Goal: Task Accomplishment & Management: Use online tool/utility

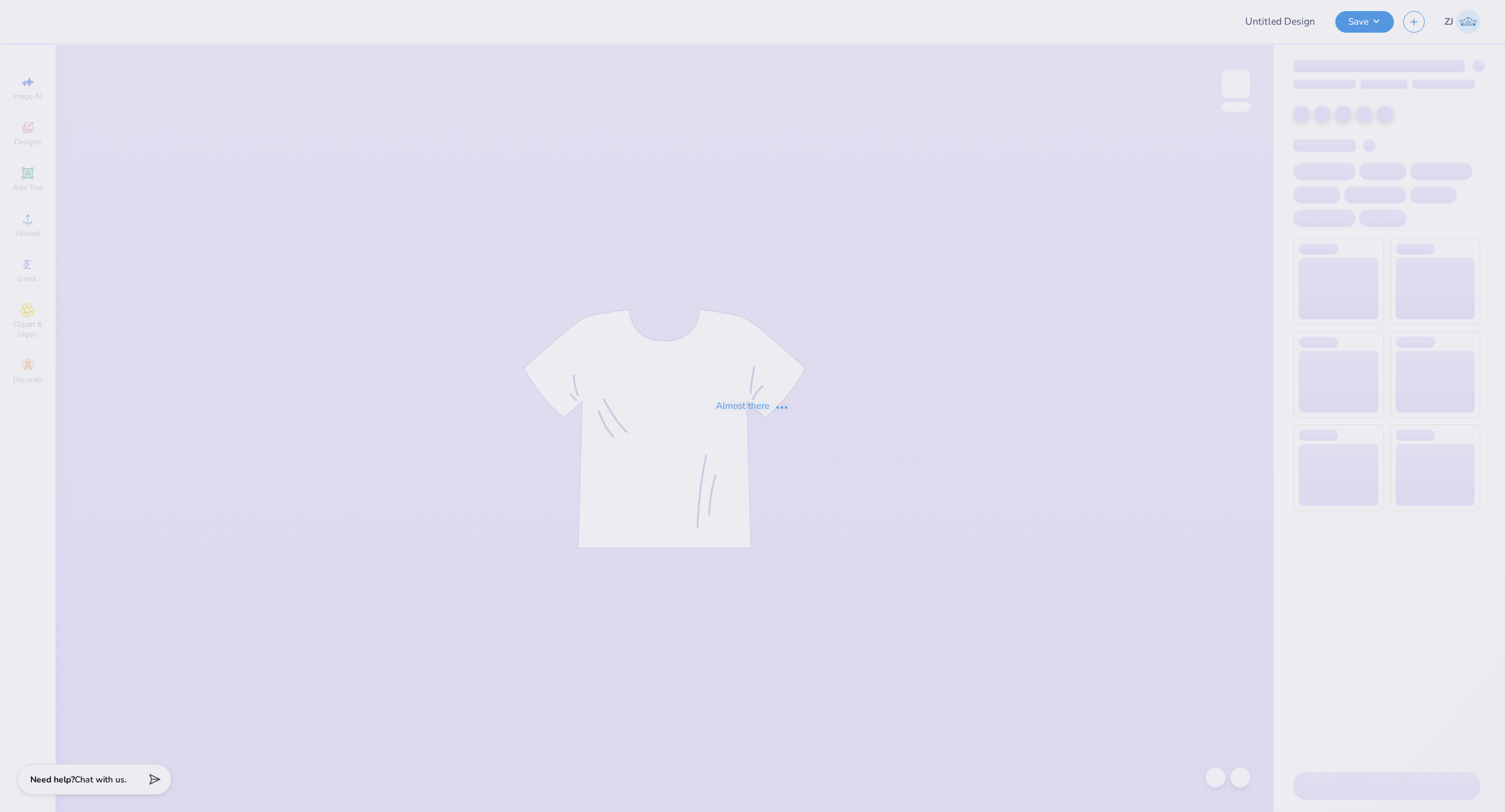
type input "(GSU) Pi [PERSON_NAME] Bid Day"
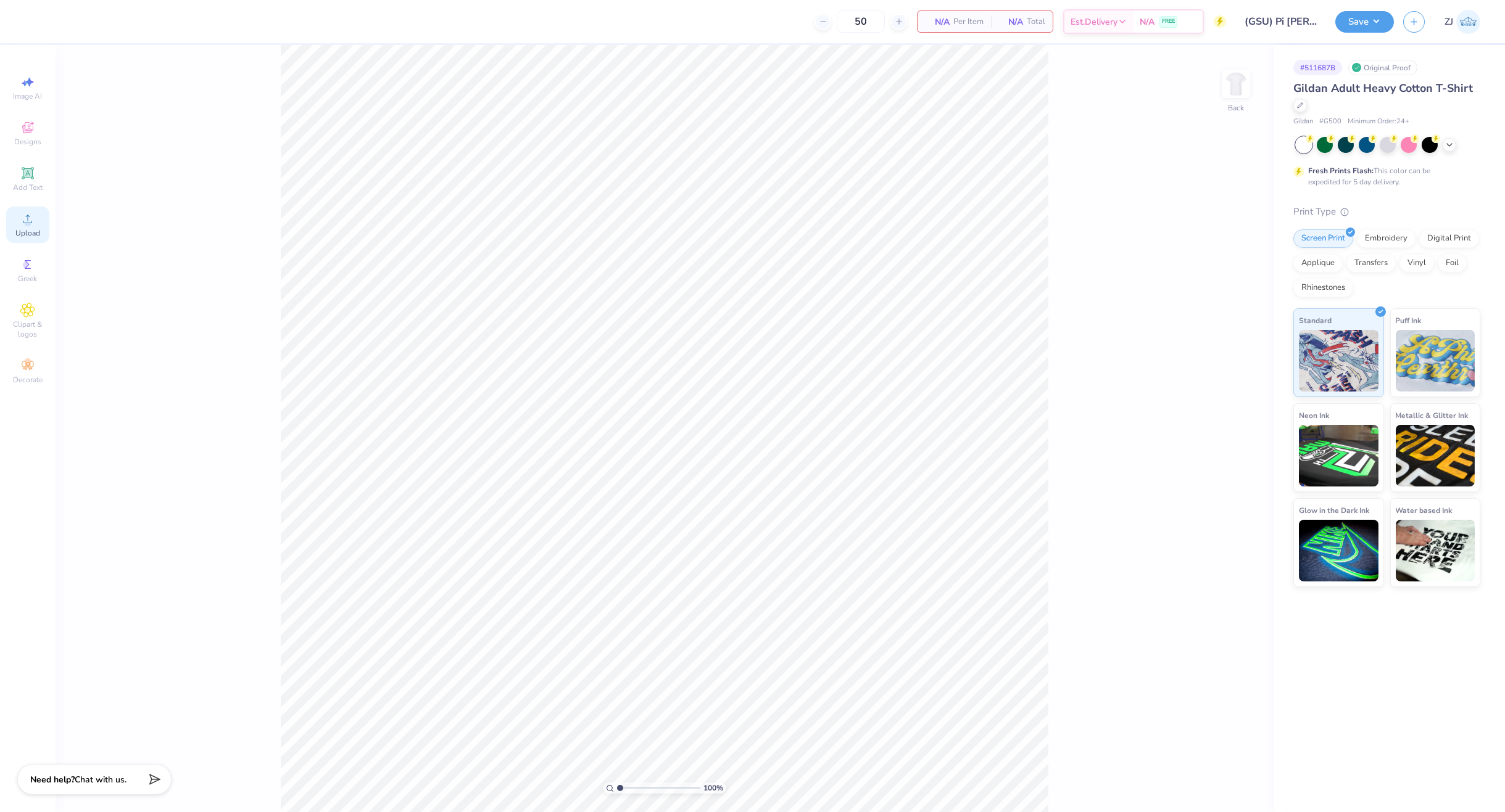
click at [29, 224] on circle at bounding box center [27, 223] width 7 height 7
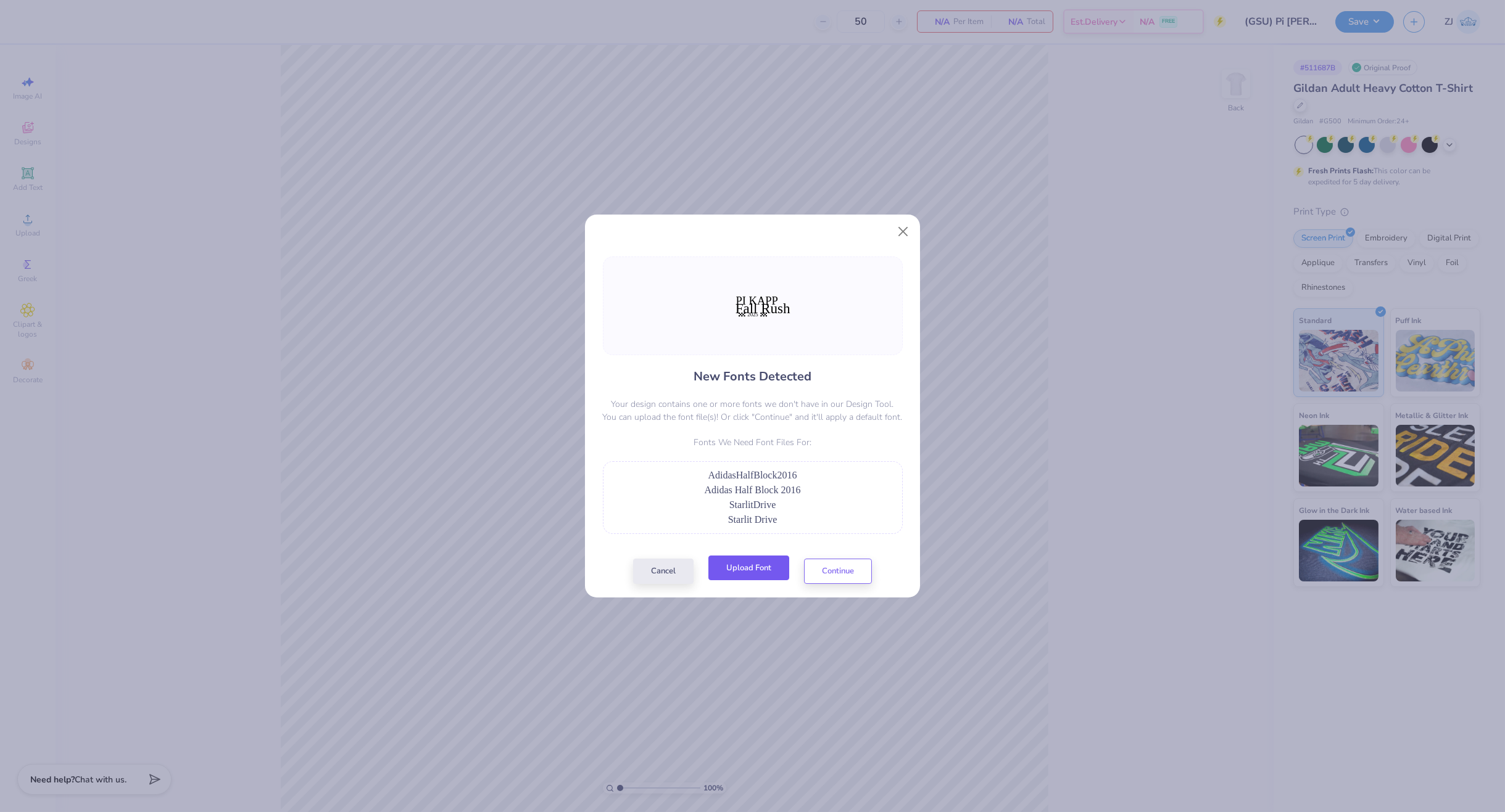
click at [762, 564] on button "Upload Font" at bounding box center [748, 568] width 81 height 25
click at [756, 569] on button "Upload Font" at bounding box center [748, 568] width 81 height 25
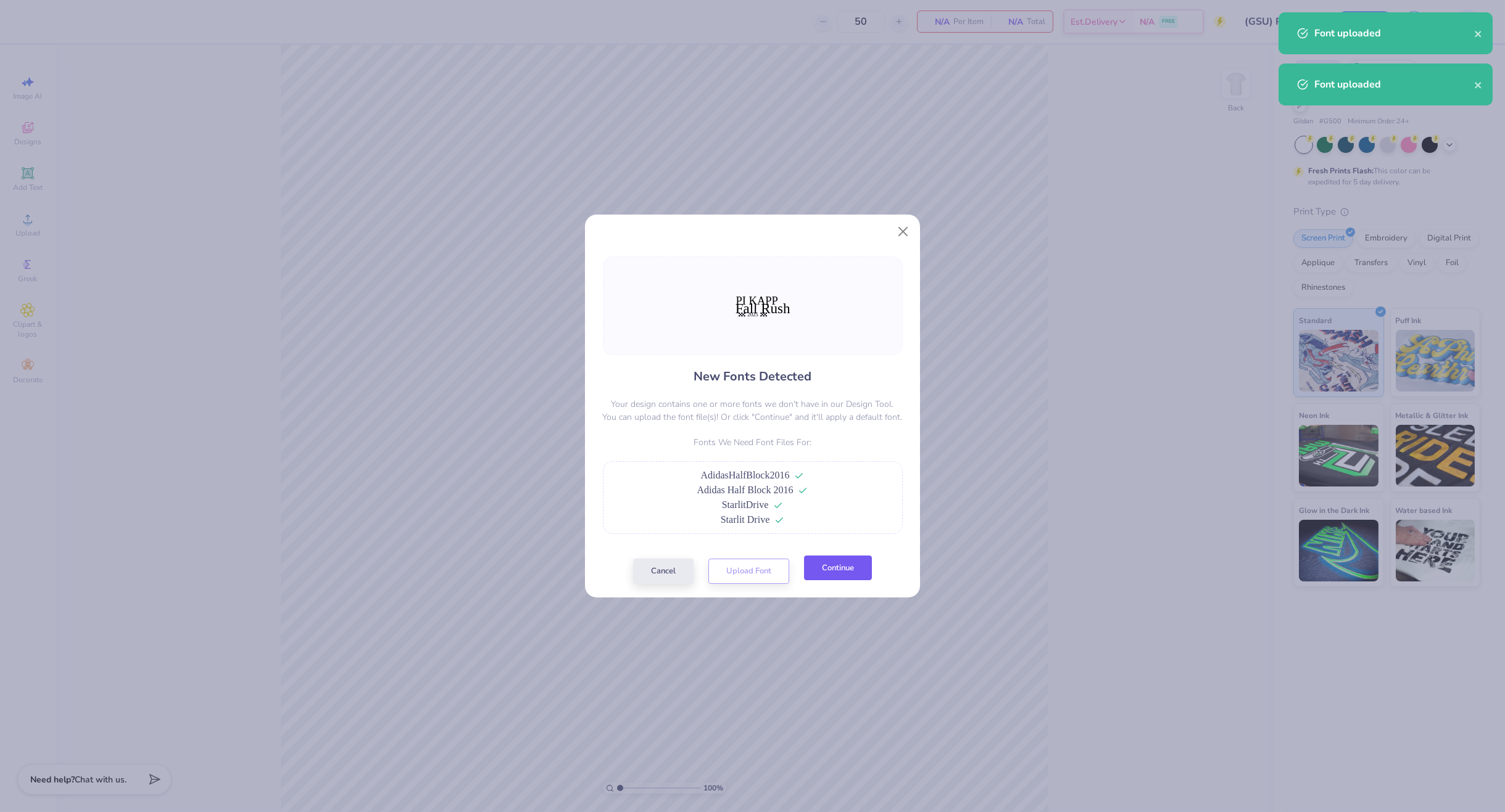
click at [838, 573] on button "Continue" at bounding box center [837, 568] width 68 height 25
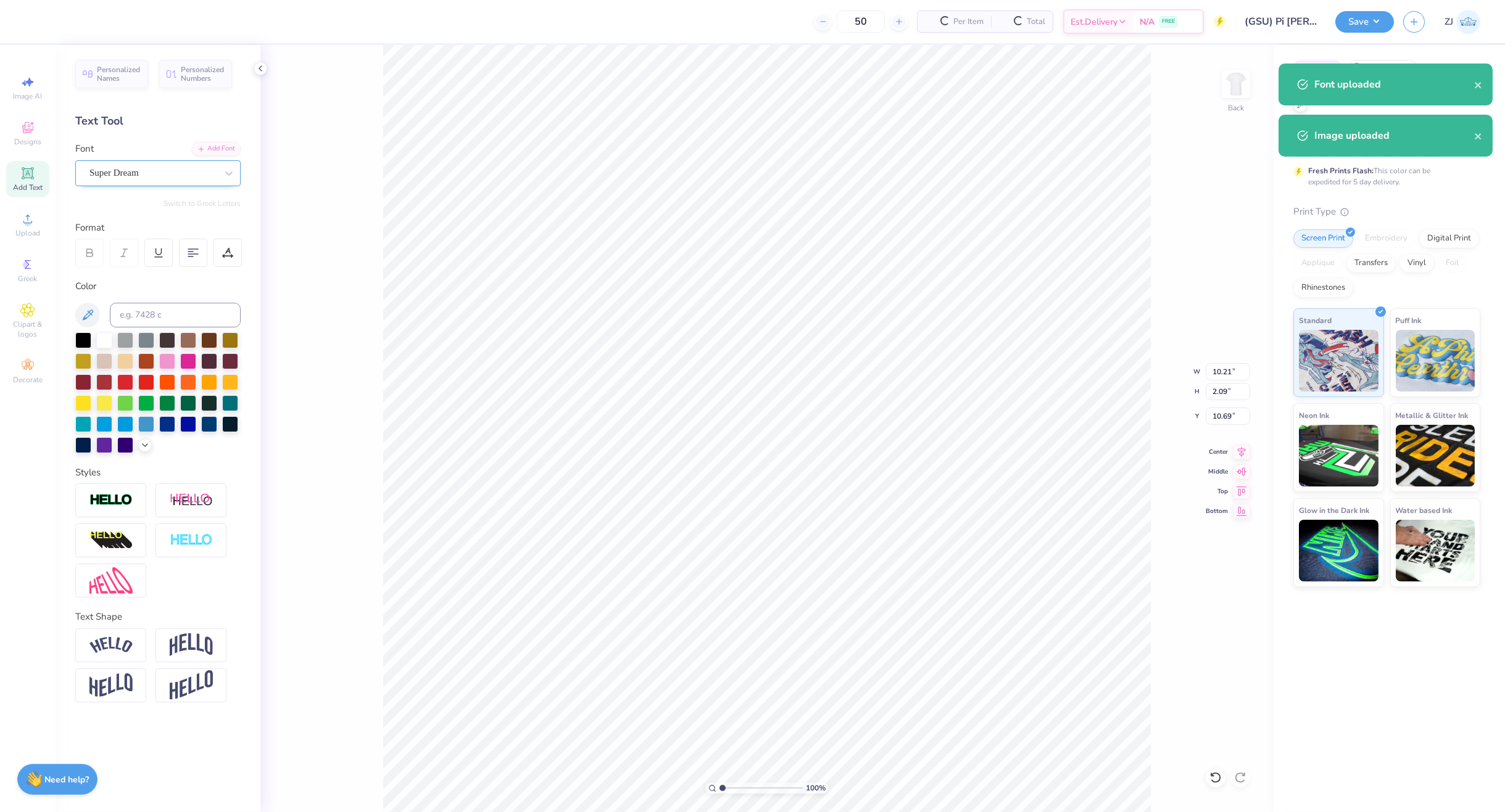
click at [121, 175] on div "Super Dream" at bounding box center [153, 173] width 130 height 19
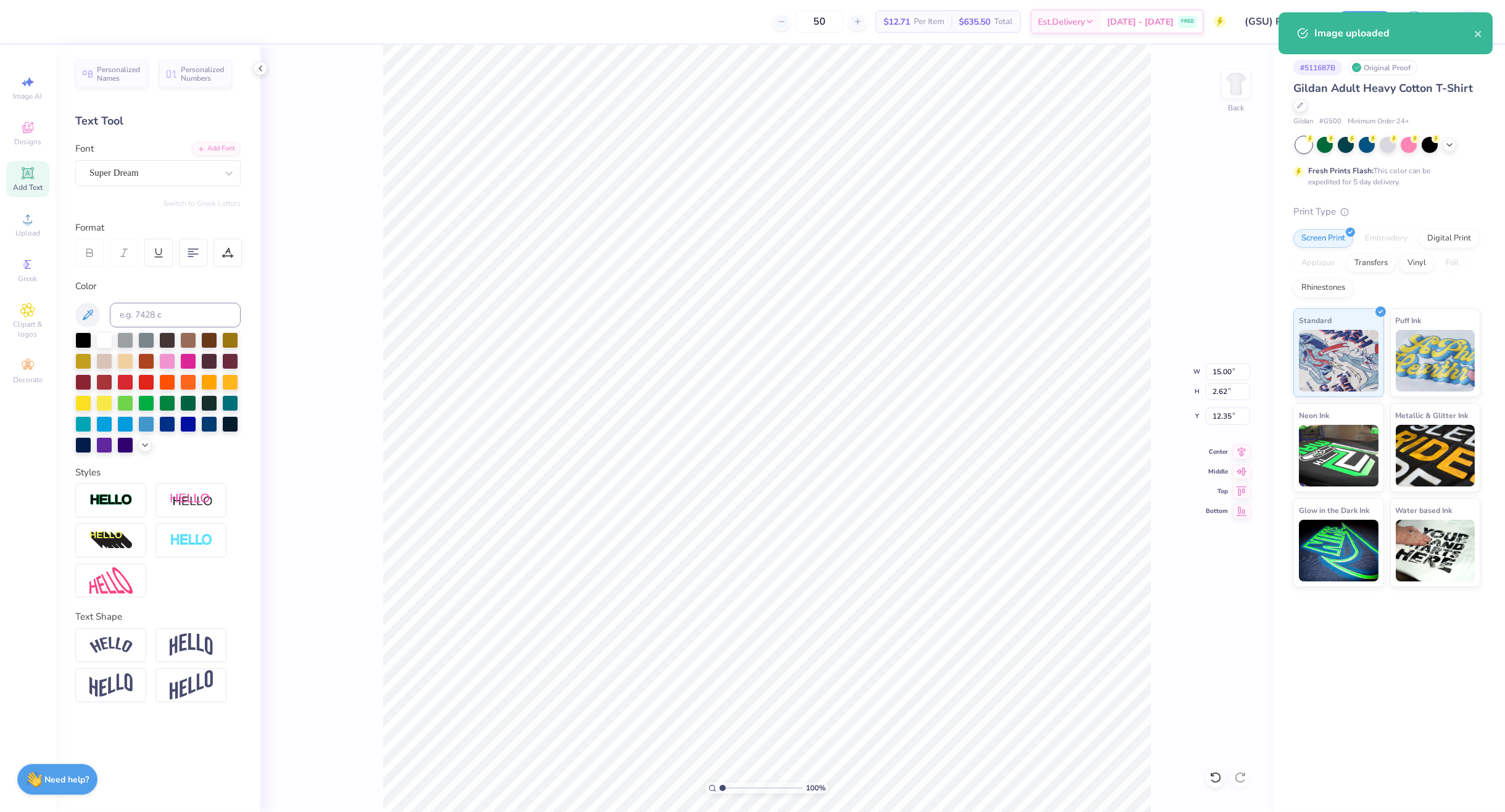
type input "15.00"
type input "2.62"
type input "12.35"
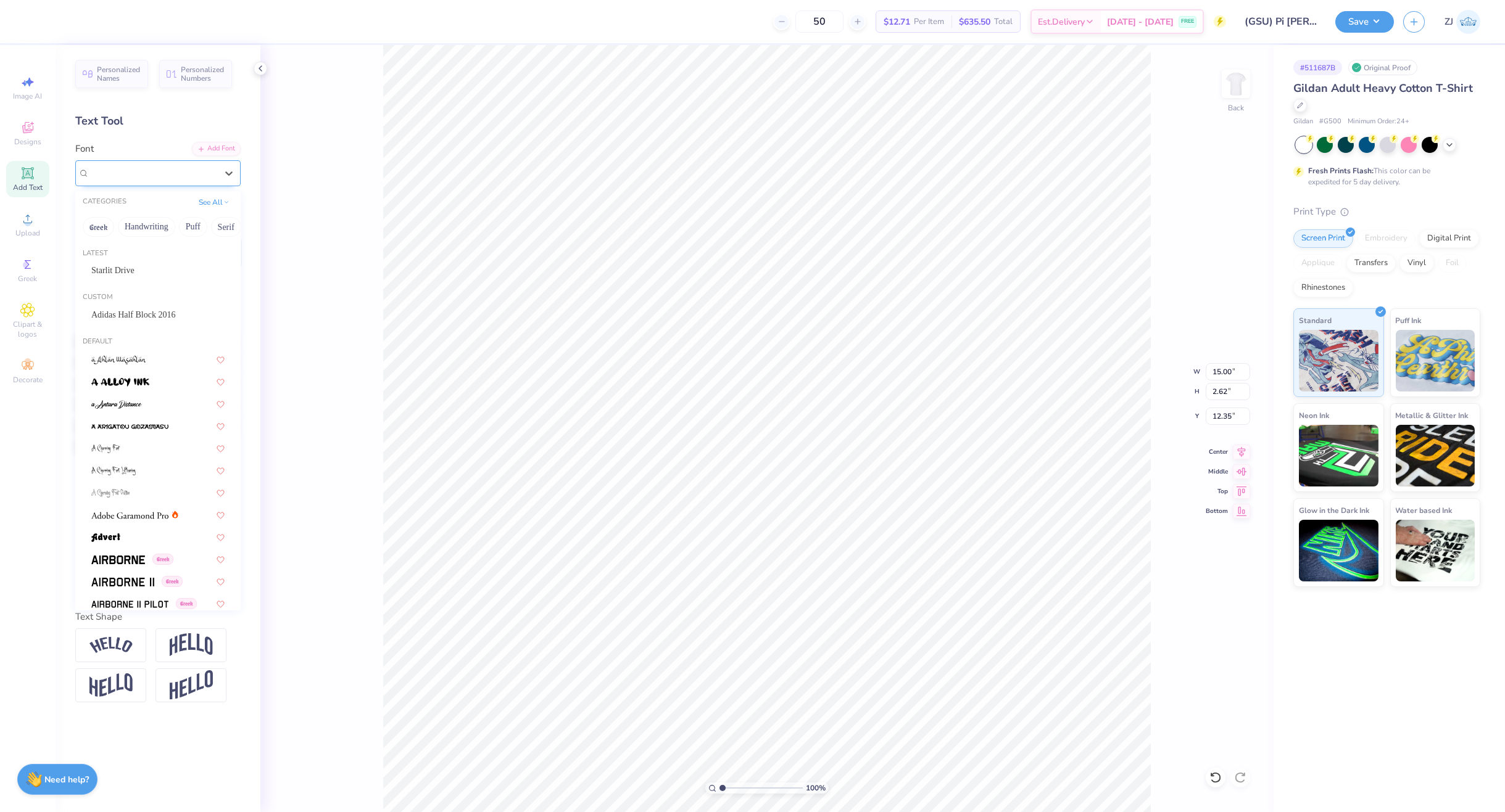
click at [154, 173] on div "Super Dream" at bounding box center [153, 173] width 130 height 19
click at [118, 268] on span "Starlit Drive" at bounding box center [113, 270] width 43 height 13
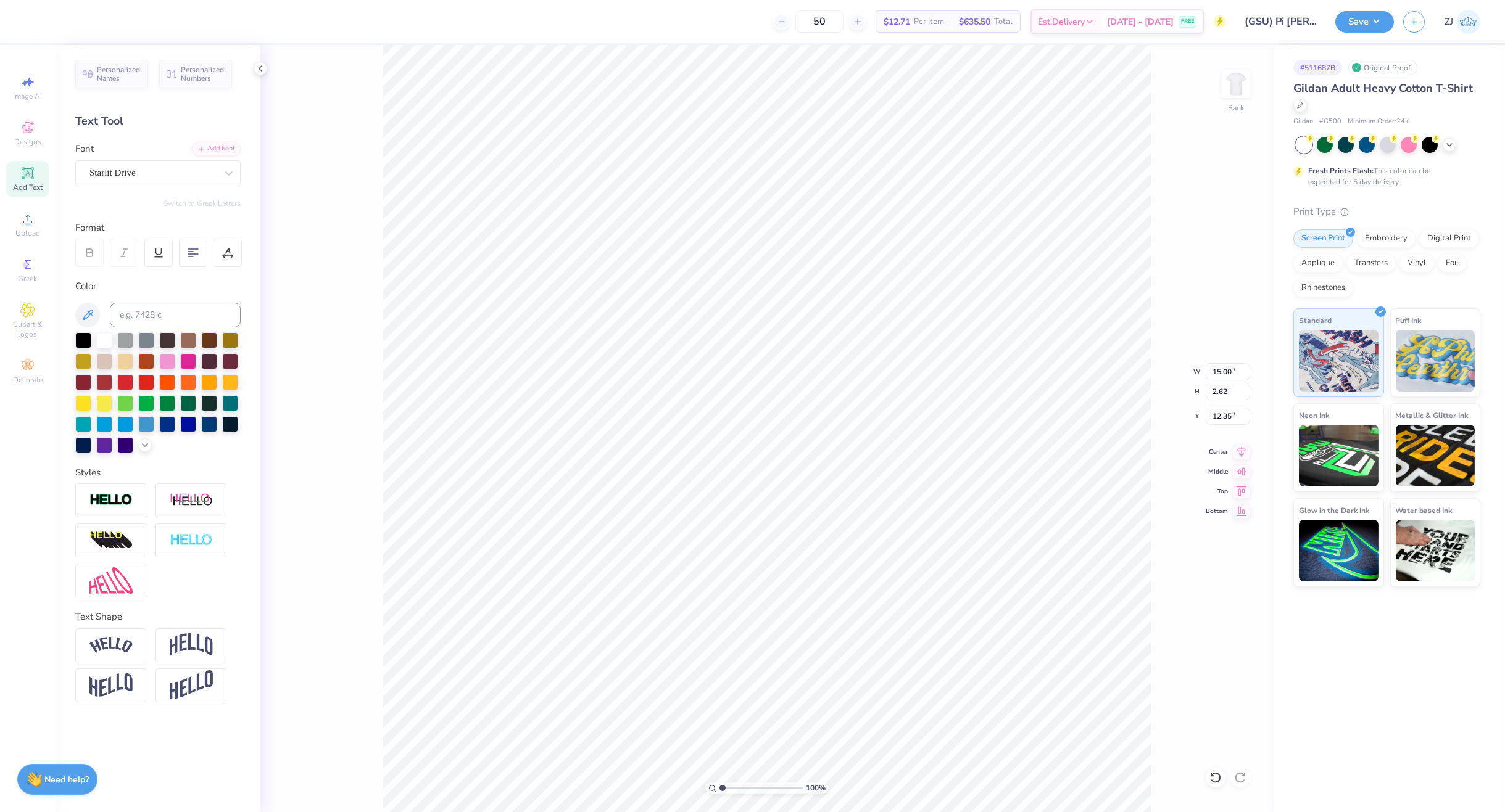
type input "9.51"
type input "2.12"
type input "12.86"
type input "10.21"
type input "2.09"
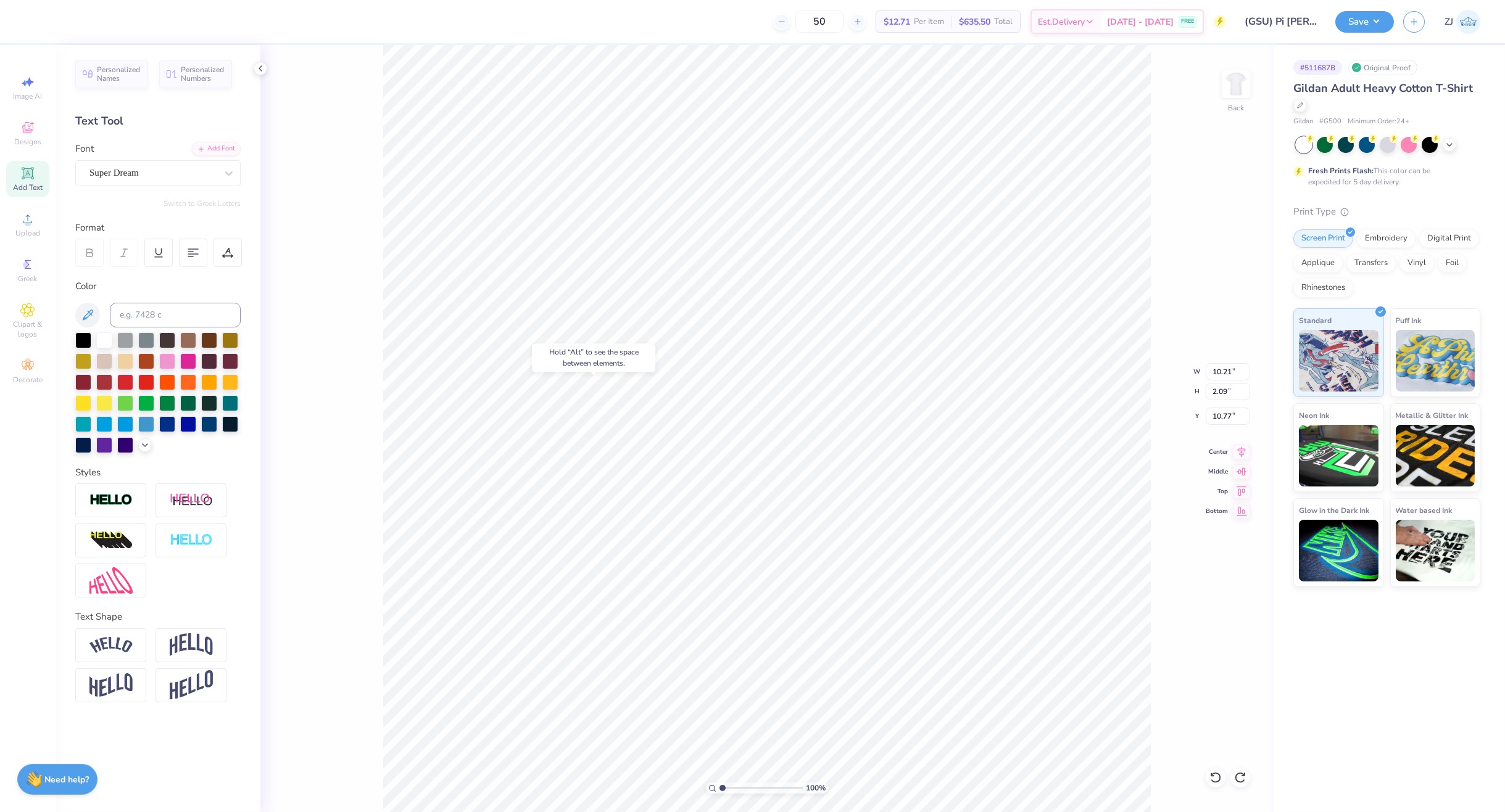
type input "10.69"
click at [155, 176] on div "Super Dream" at bounding box center [153, 173] width 130 height 19
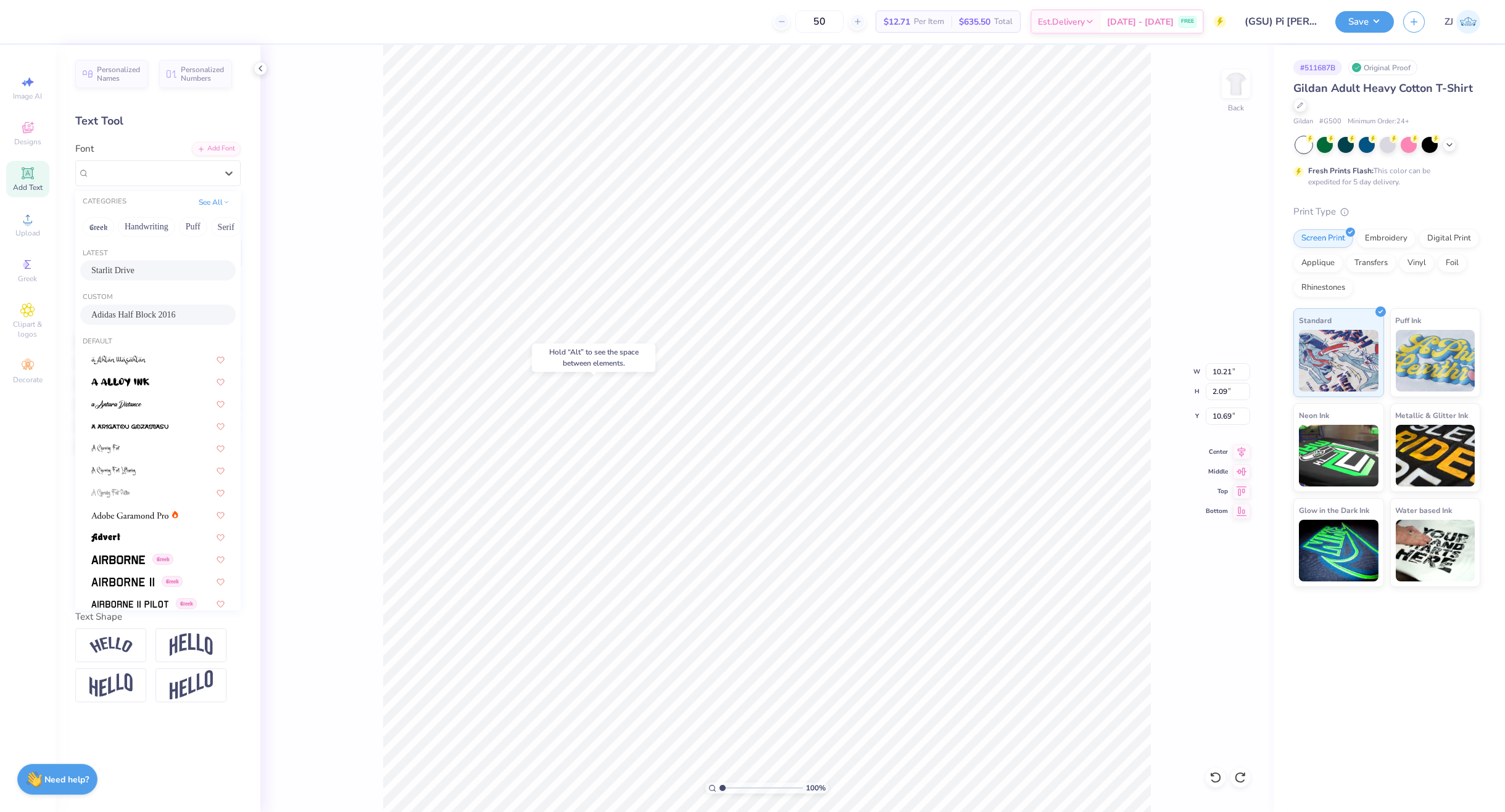
click at [147, 311] on span "Adidas Half Block 2016" at bounding box center [133, 314] width 84 height 13
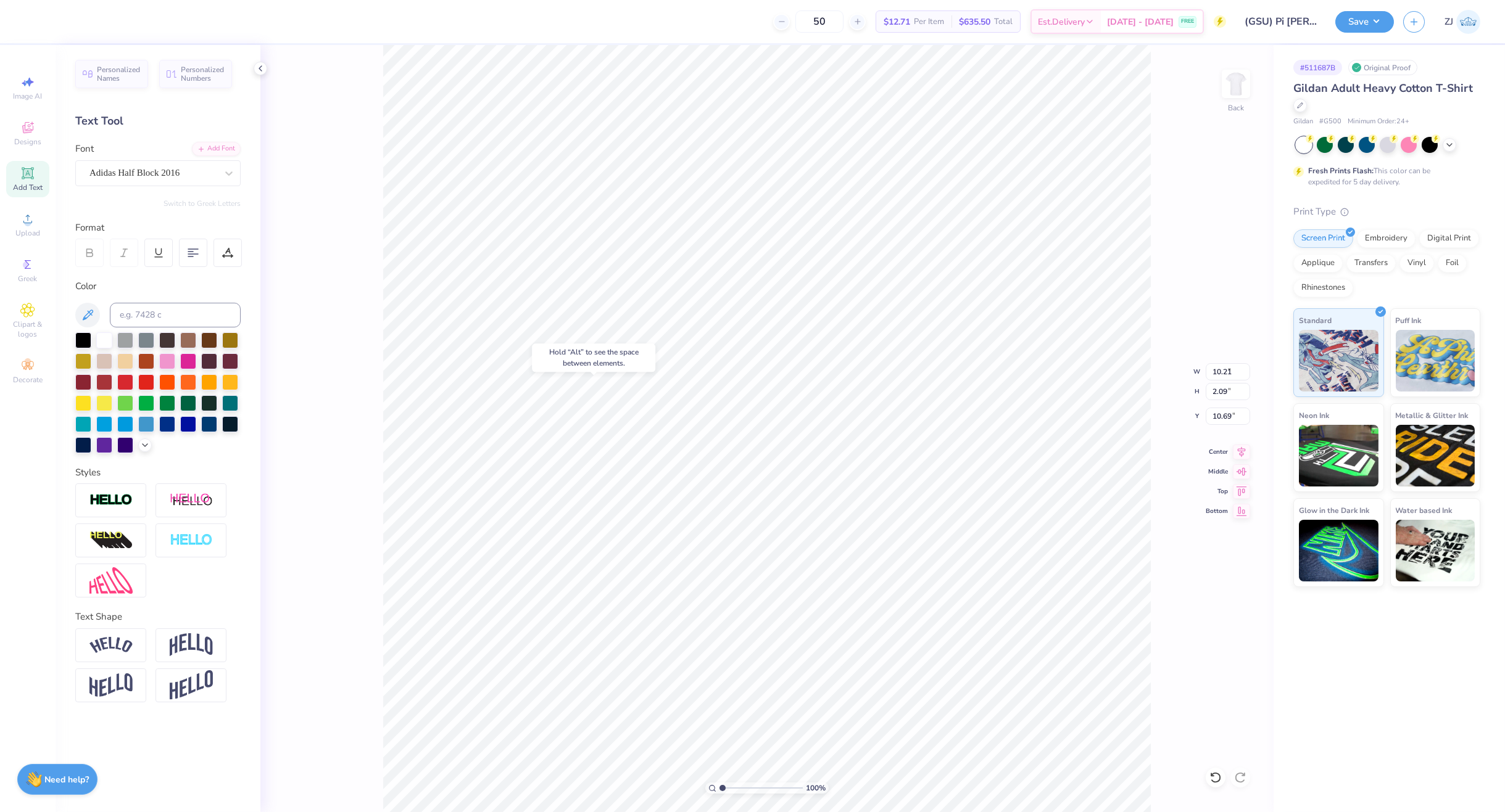
type input "8.59"
type input "2.07"
type input "10.93"
click at [104, 178] on div "Adidas Half Block 2016" at bounding box center [153, 173] width 130 height 19
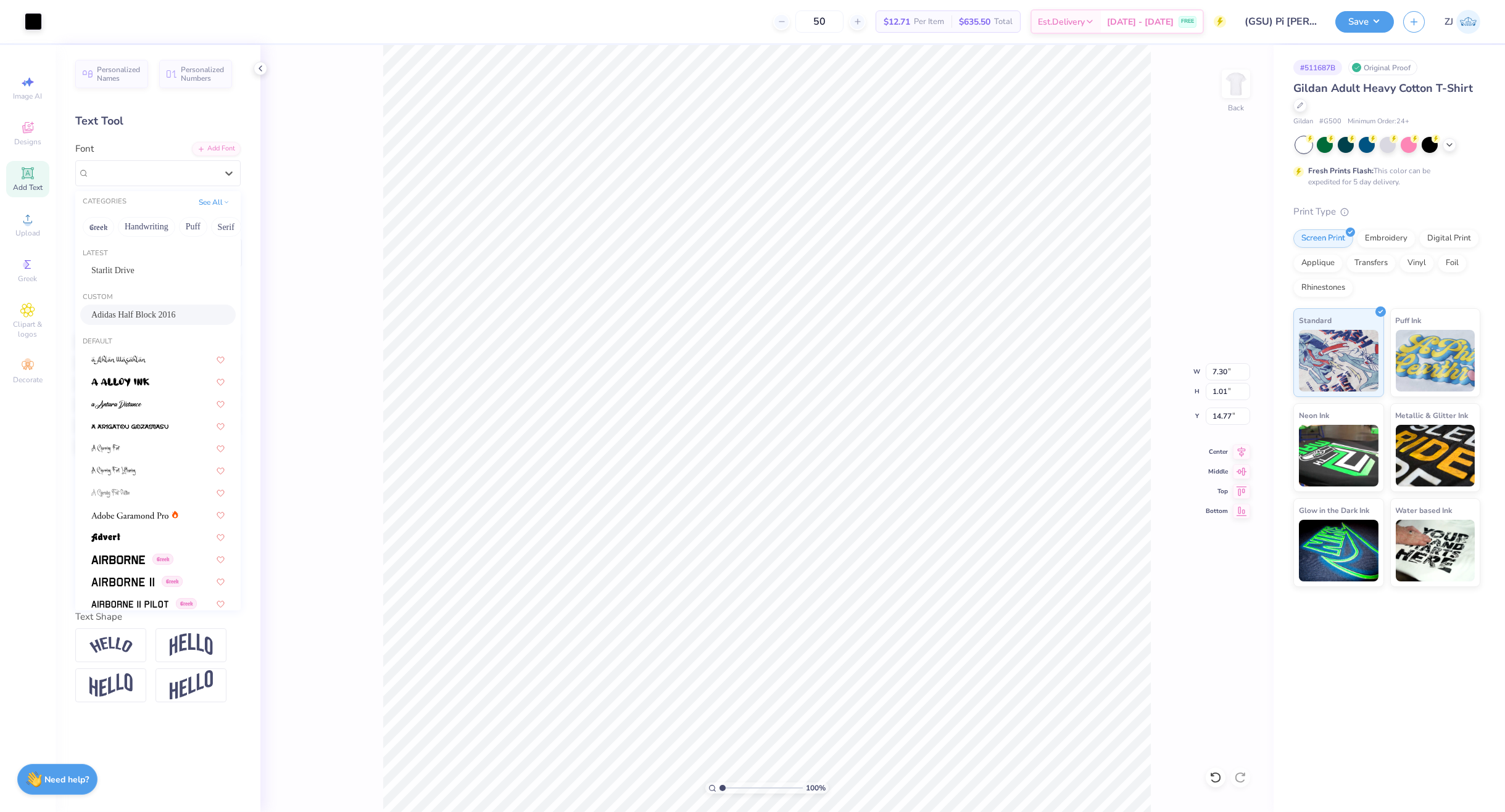
click at [128, 317] on span "Adidas Half Block 2016" at bounding box center [133, 314] width 84 height 13
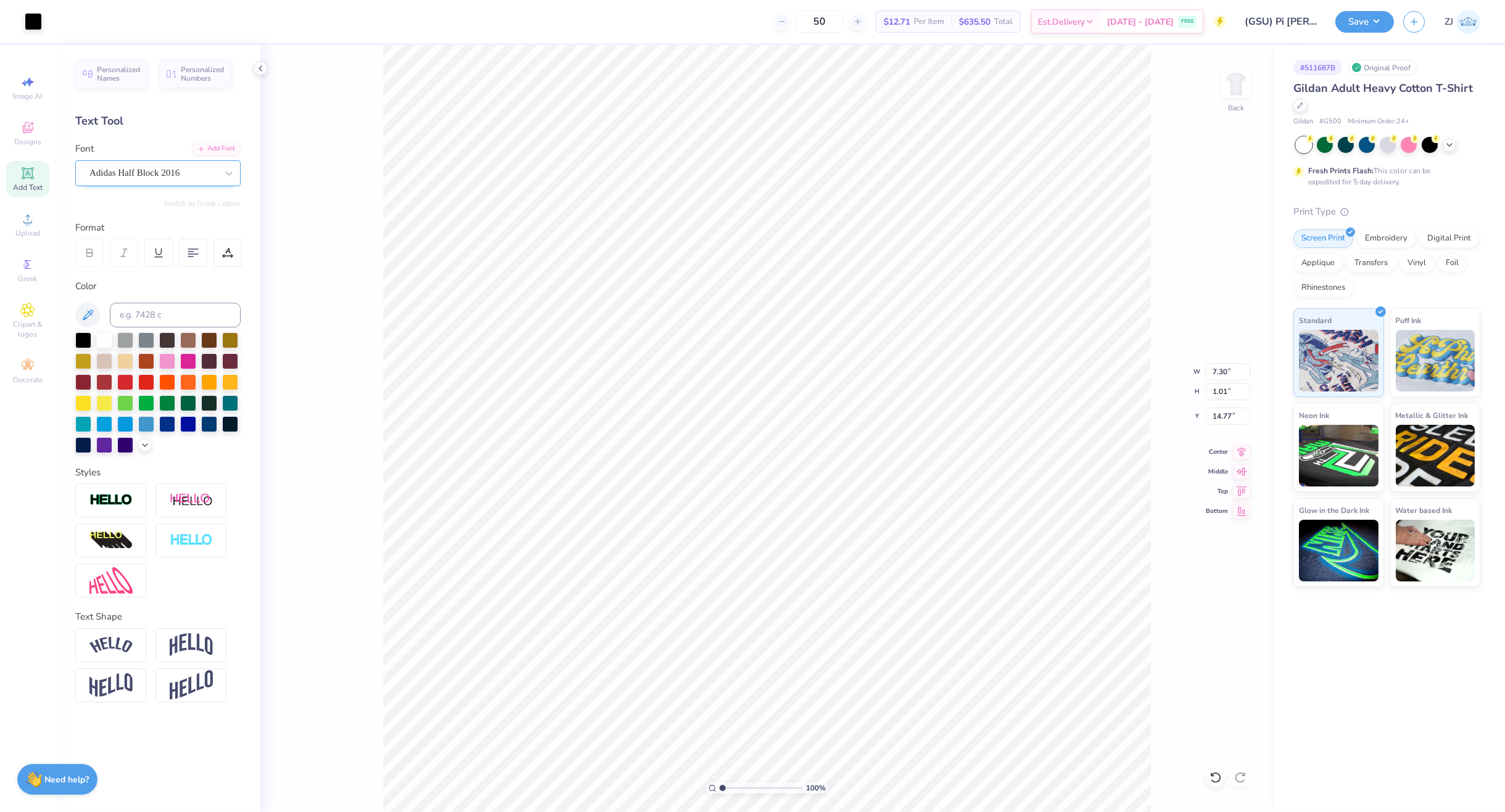
click at [214, 178] on div "Adidas Half Block 2016" at bounding box center [153, 173] width 130 height 19
click at [819, 792] on li "Send to Back" at bounding box center [811, 797] width 97 height 24
click at [123, 185] on div "Super Dream" at bounding box center [157, 173] width 165 height 26
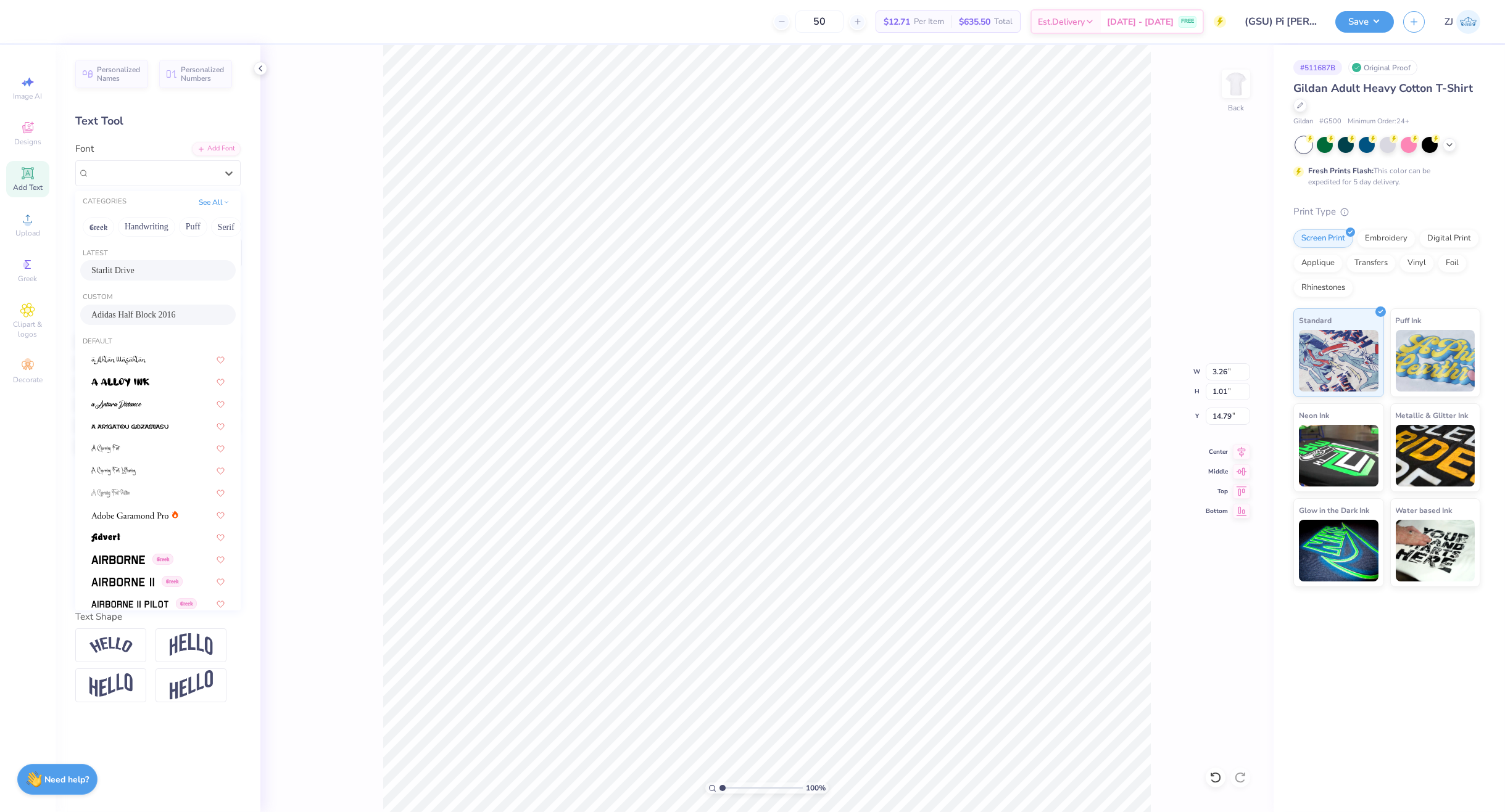
click at [137, 314] on span "Adidas Half Block 2016" at bounding box center [133, 314] width 84 height 13
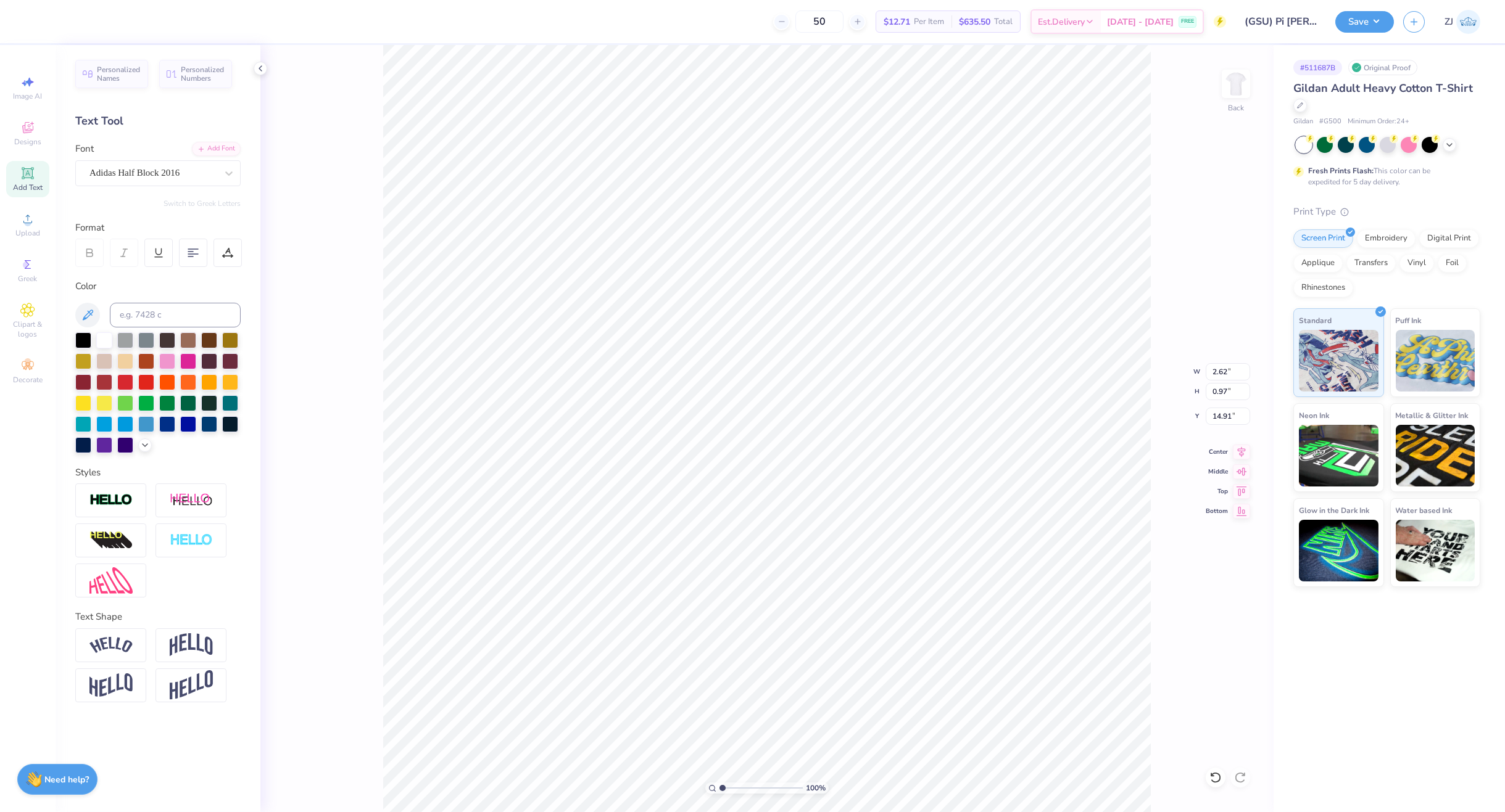
type input "2.62"
type input "0.97"
type input "14.91"
click at [1242, 453] on icon at bounding box center [1241, 450] width 17 height 15
type input "9.51"
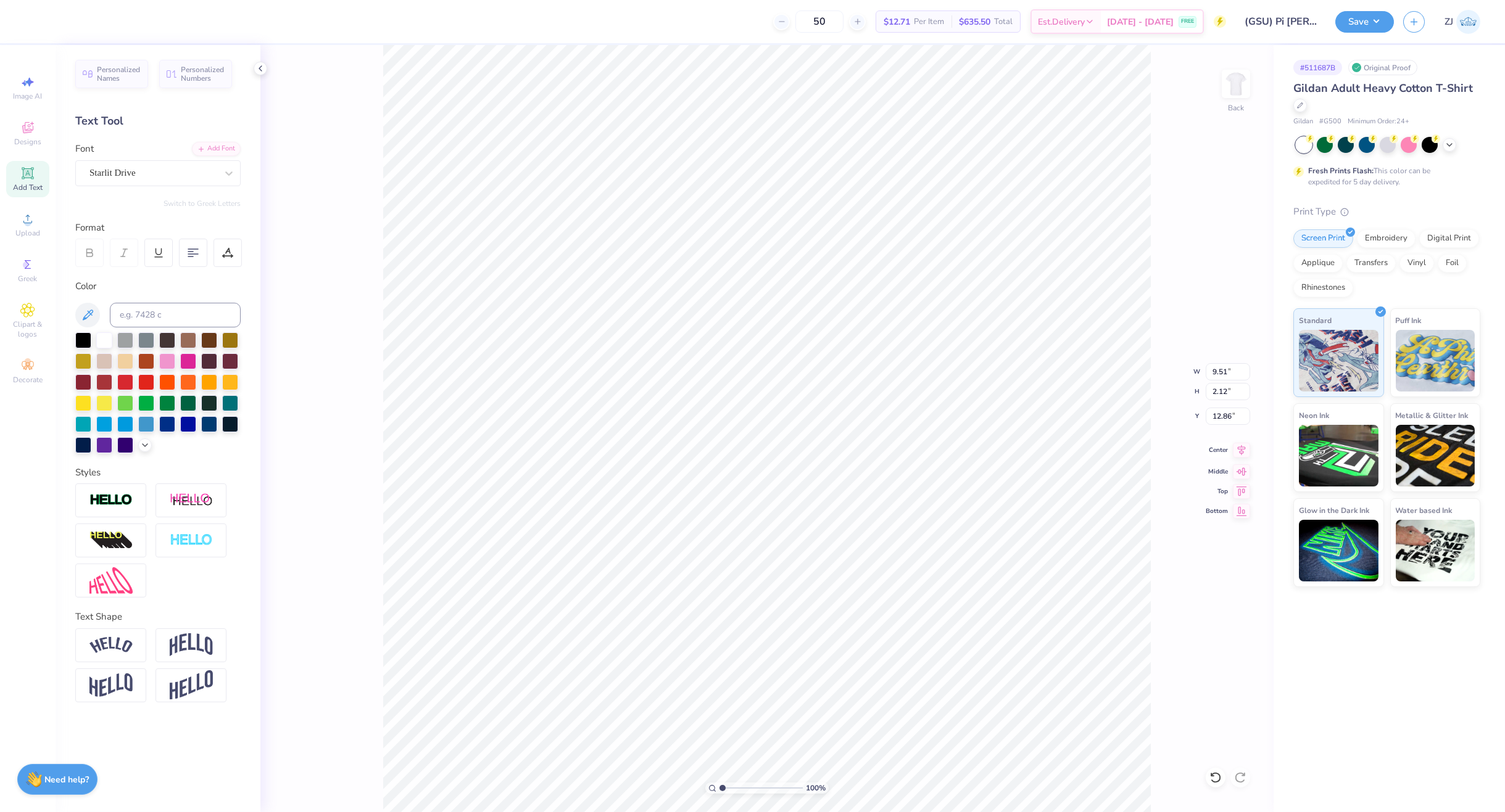
type input "2.12"
type input "12.86"
click at [1232, 444] on div "Center" at bounding box center [1227, 450] width 45 height 15
type input "7.30"
type input "1.01"
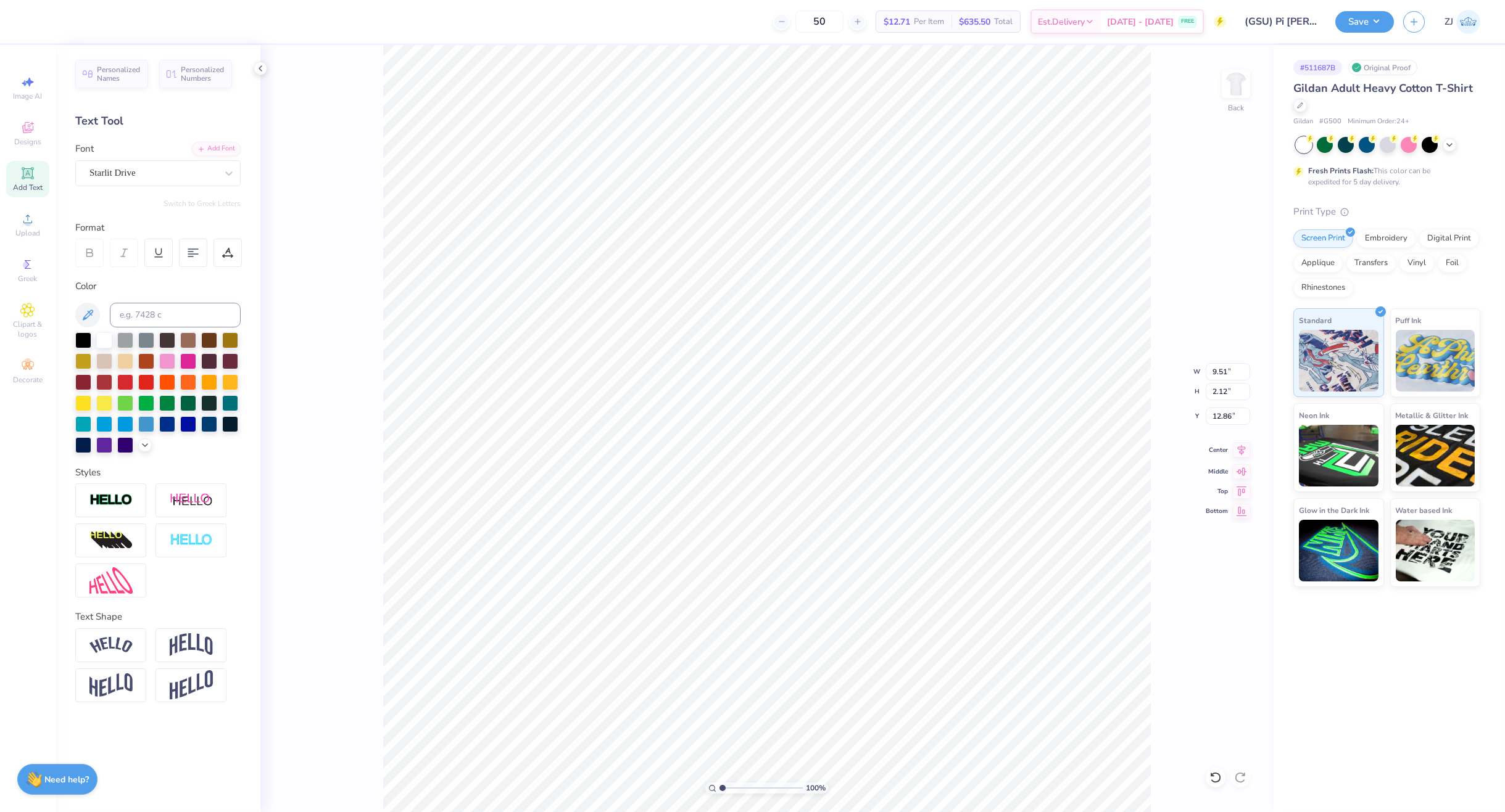
type input "14.77"
click at [1237, 451] on icon at bounding box center [1241, 450] width 17 height 15
type input "2.62"
type input "0.97"
type input "14.91"
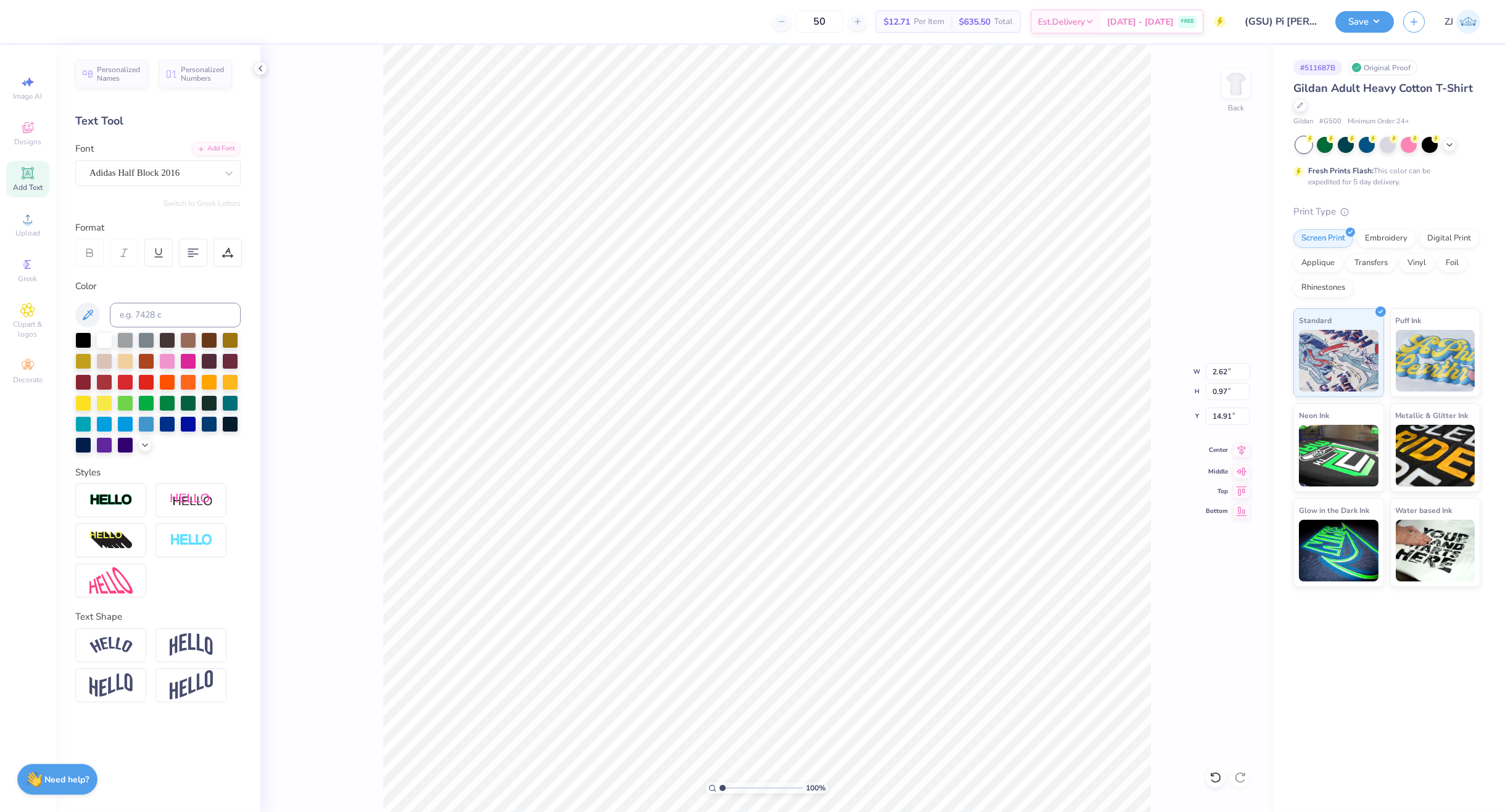
click at [1240, 447] on icon at bounding box center [1241, 450] width 17 height 15
click at [1222, 372] on input "9.51" at bounding box center [1227, 372] width 45 height 17
type input "3.50"
type input "1.82"
type input "3.00"
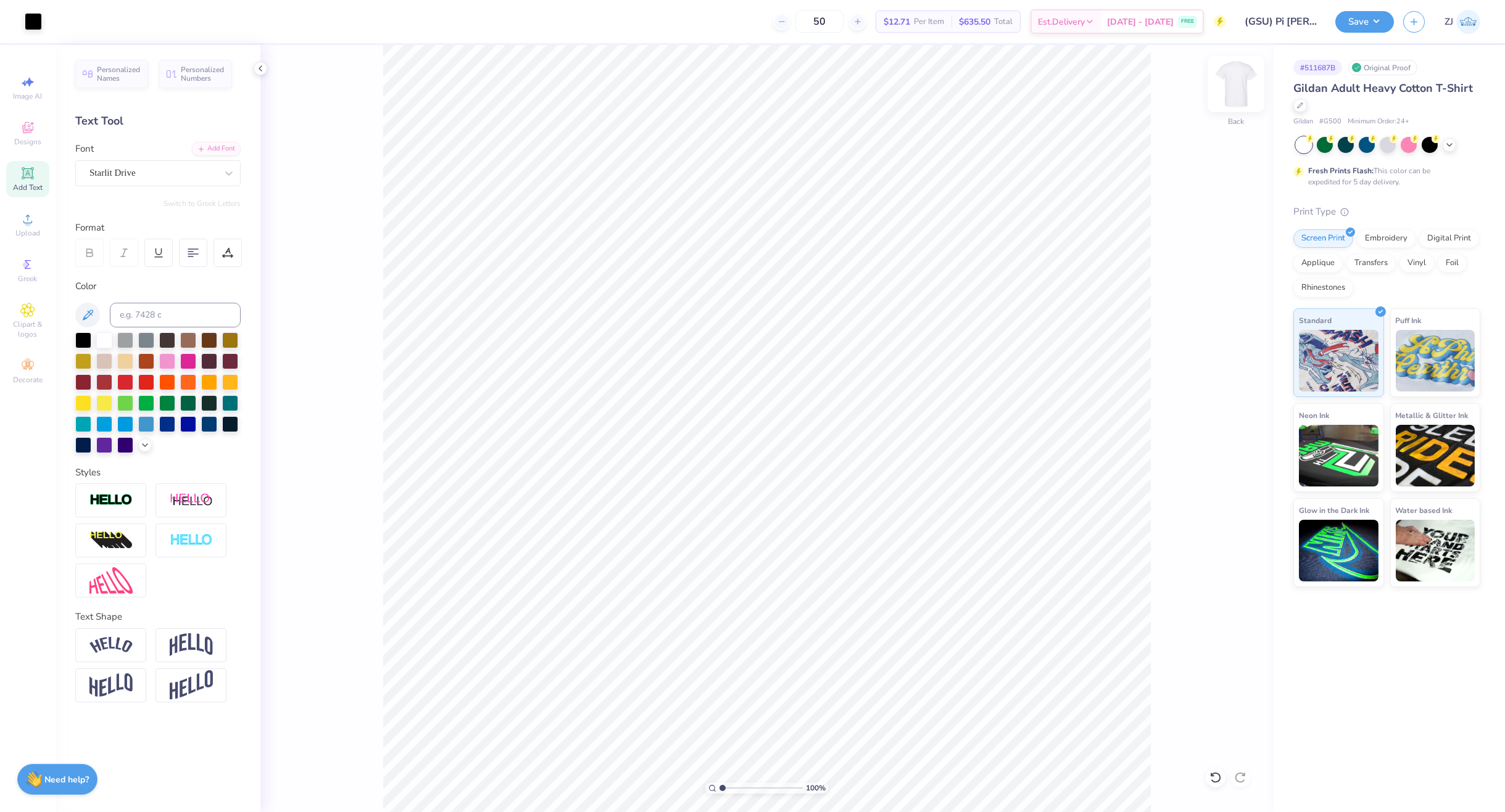
click at [1237, 83] on img at bounding box center [1236, 84] width 49 height 49
click at [31, 230] on span "Upload" at bounding box center [28, 233] width 25 height 10
click at [166, 184] on div "Super Dream" at bounding box center [157, 173] width 165 height 26
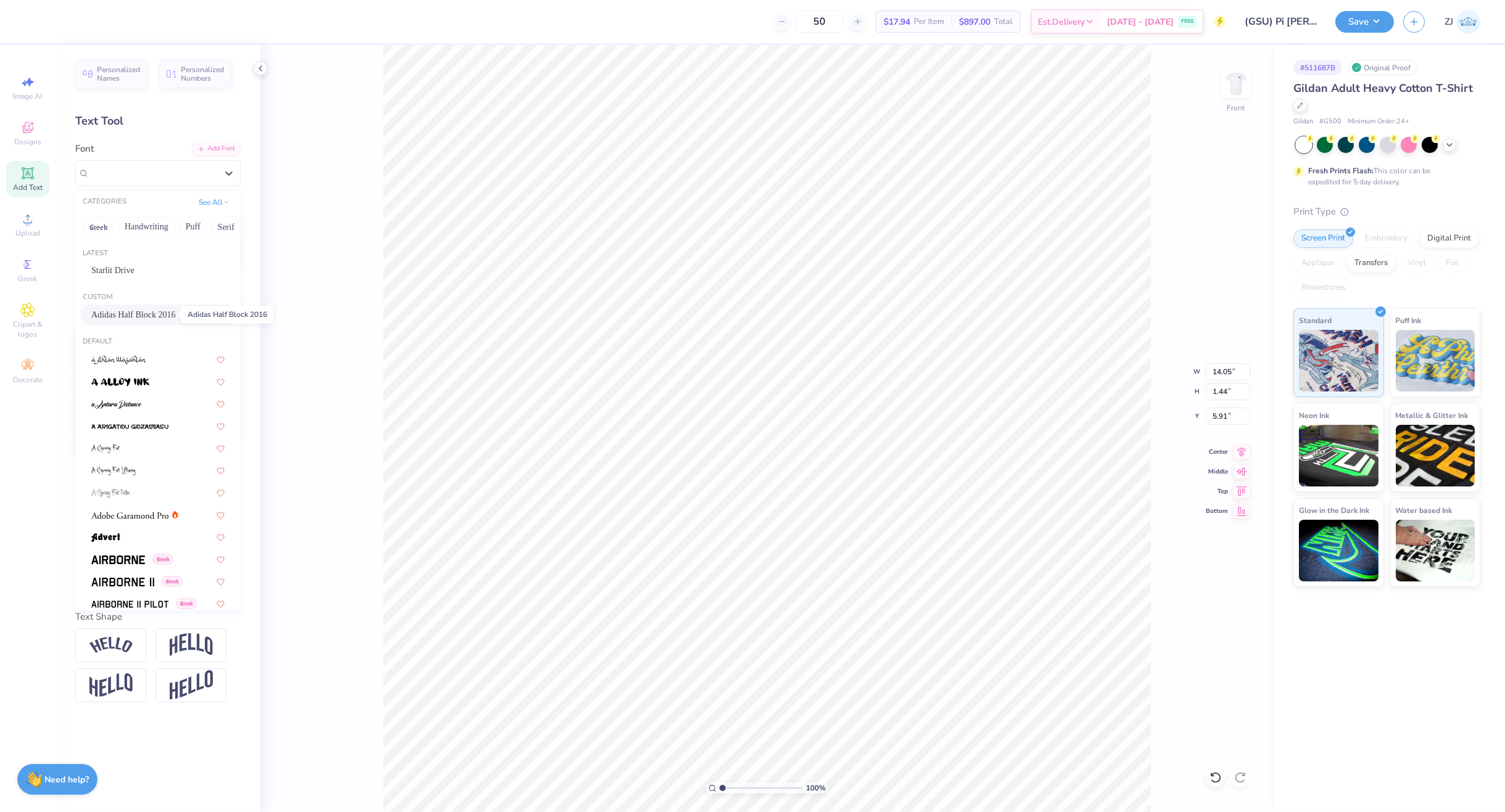
click at [138, 311] on span "Adidas Half Block 2016" at bounding box center [133, 314] width 84 height 13
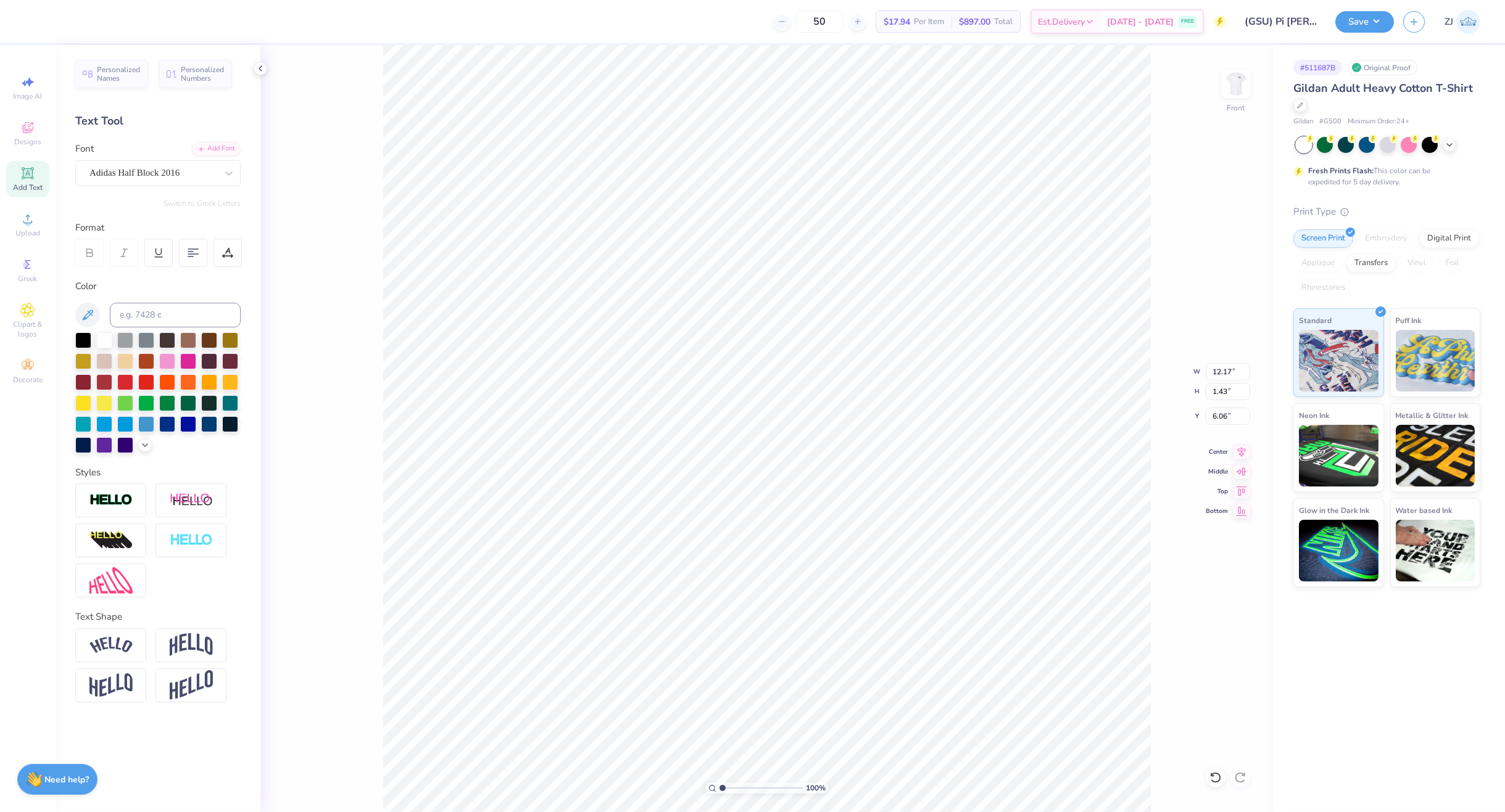
type input "12.17"
type input "1.43"
type input "6.06"
click at [1241, 445] on icon at bounding box center [1241, 450] width 17 height 15
type input "13.29"
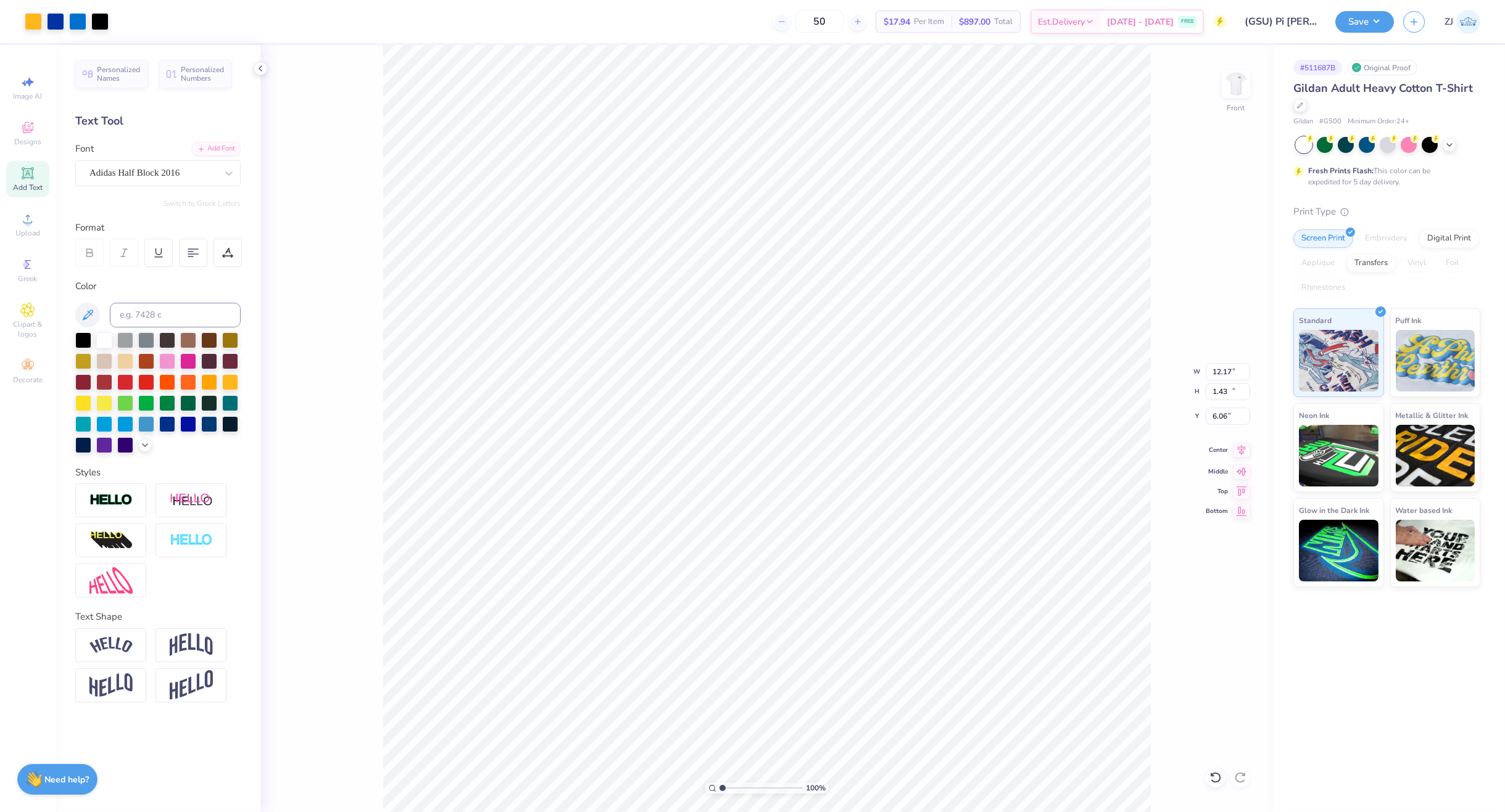
type input "15.61"
type input "6.98"
click at [1239, 450] on icon at bounding box center [1241, 450] width 17 height 15
type input "12.17"
type input "1.43"
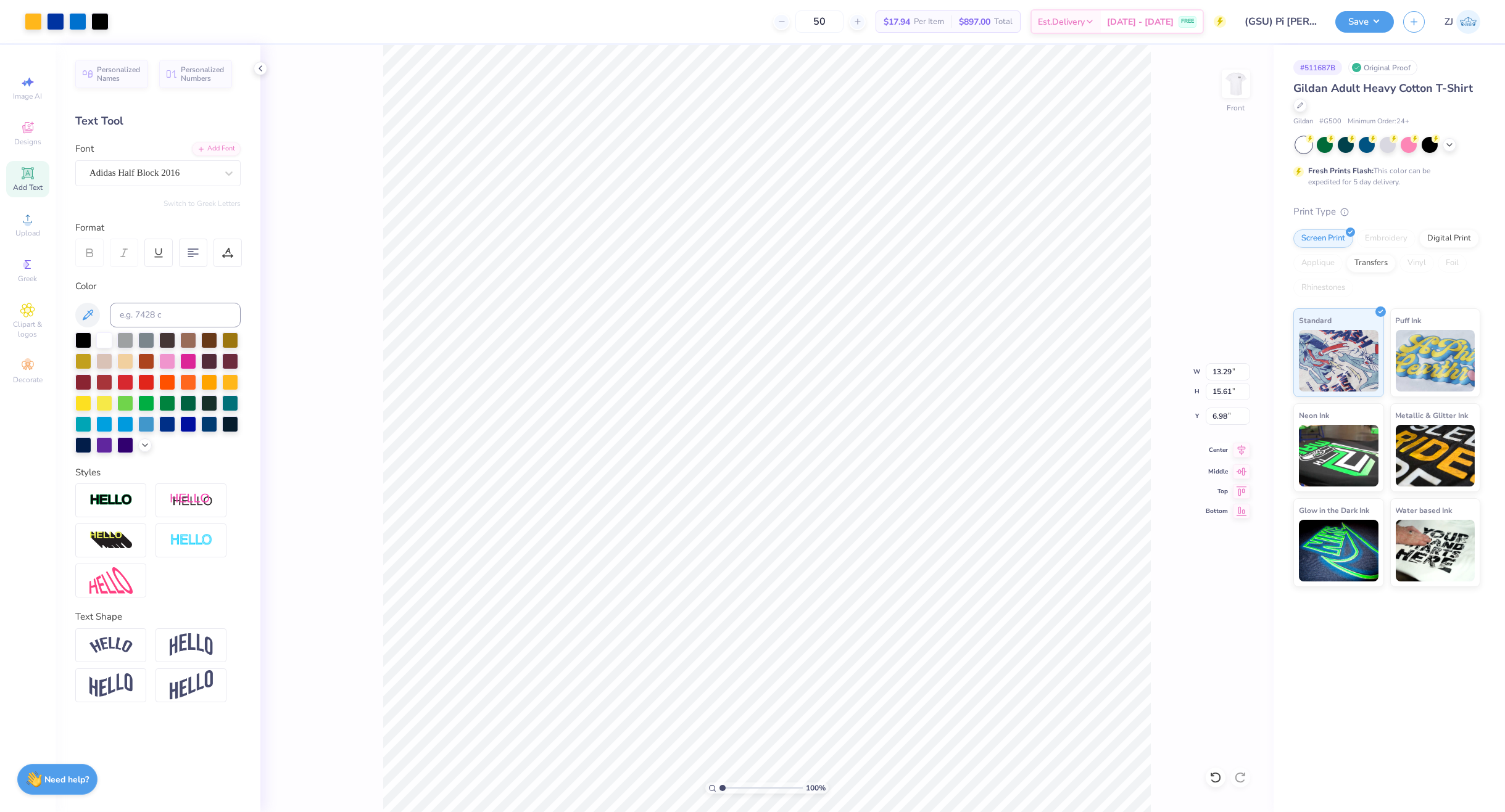
type input "6.06"
click at [802, 569] on li "Send to Back" at bounding box center [806, 572] width 97 height 24
click at [1214, 392] on input "16.73" at bounding box center [1227, 392] width 45 height 17
type input "15"
type input "11.92"
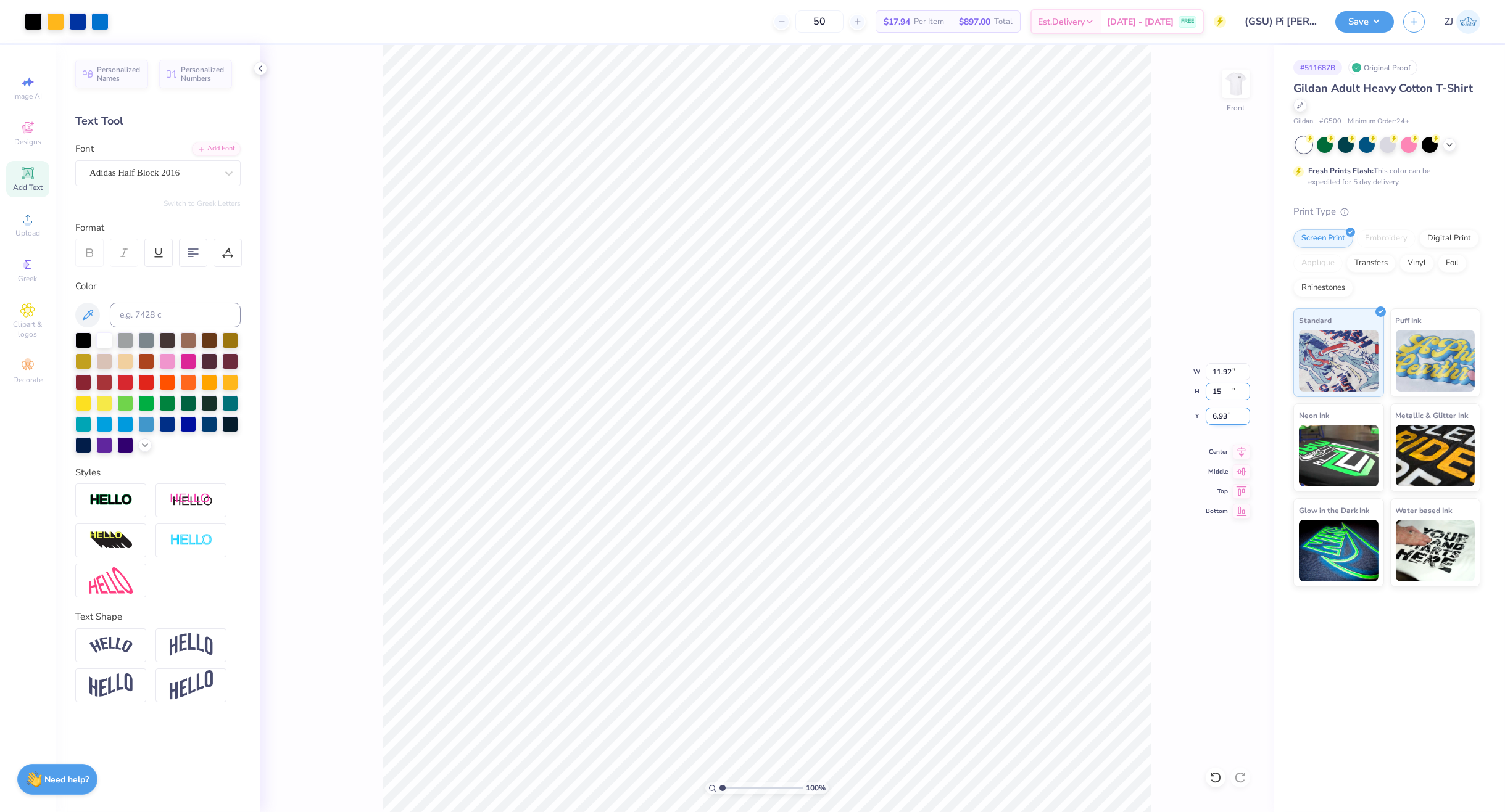
type input "15.00"
click at [1233, 417] on input "6.93" at bounding box center [1227, 416] width 45 height 17
type input "3.00"
click at [1363, 25] on button "Save" at bounding box center [1364, 20] width 59 height 22
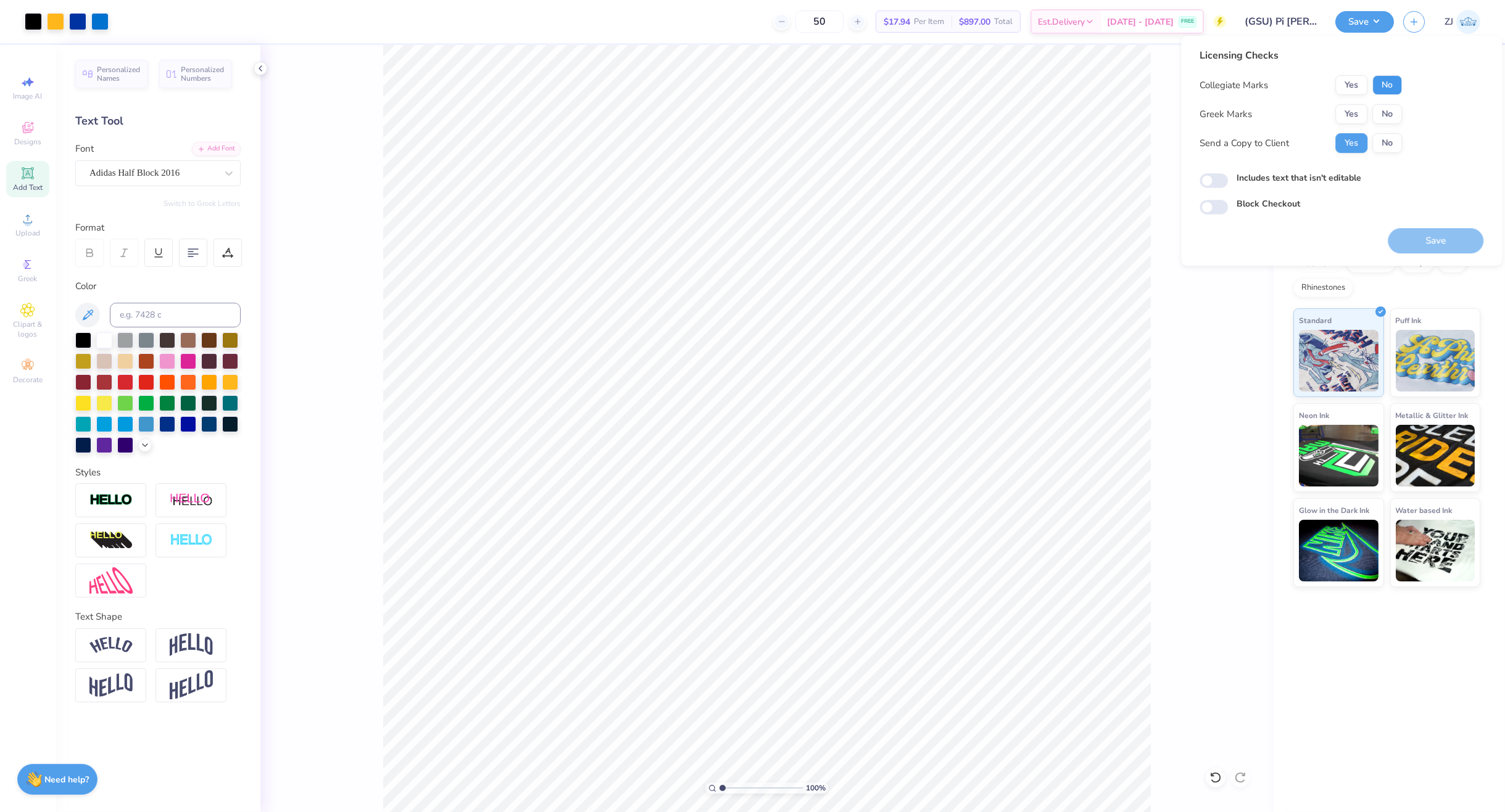
click at [1380, 86] on button "No" at bounding box center [1387, 84] width 30 height 20
click at [1360, 118] on button "Yes" at bounding box center [1351, 113] width 32 height 20
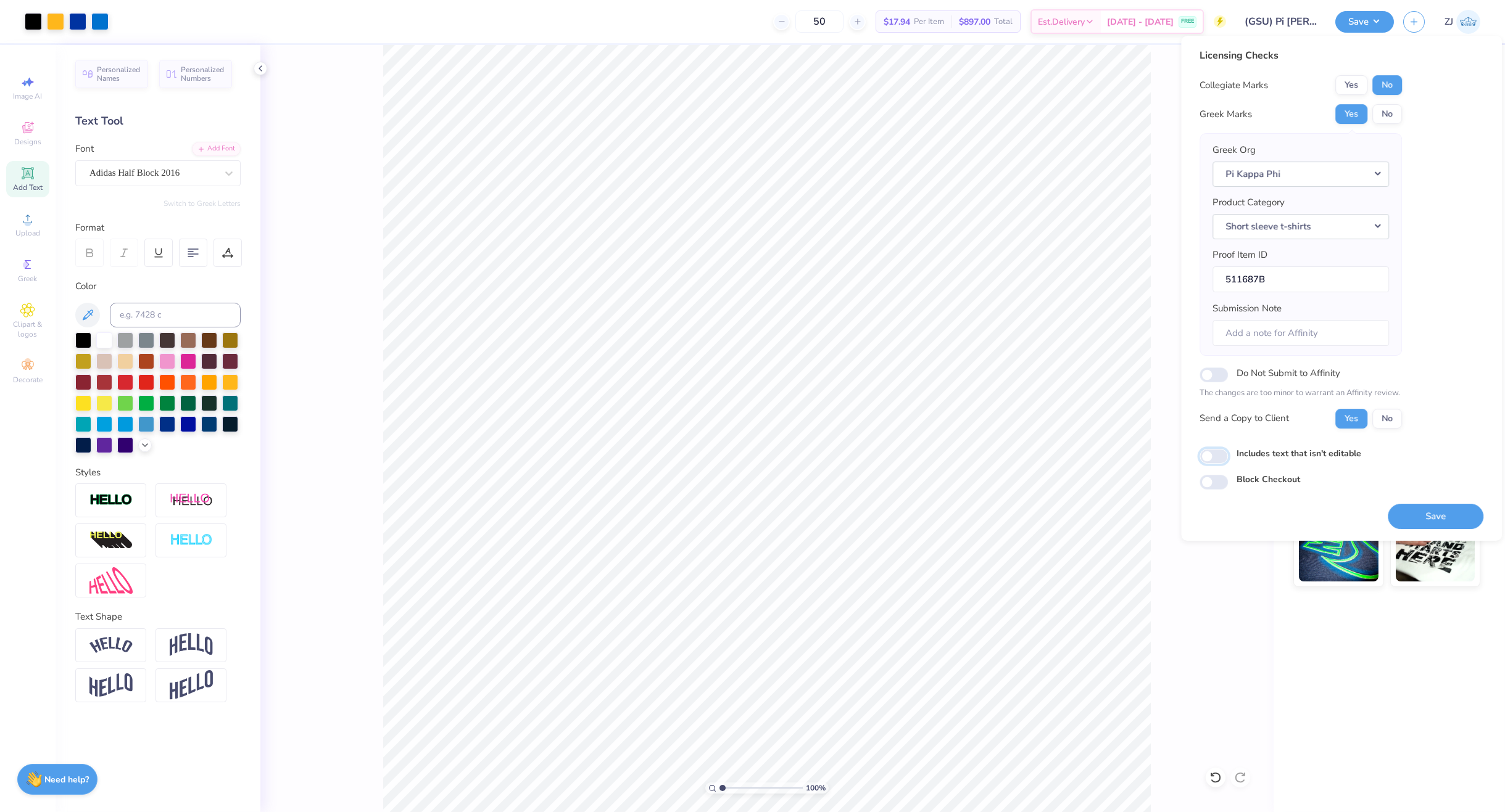
click at [1205, 459] on input "Includes text that isn't editable" at bounding box center [1214, 456] width 28 height 15
checkbox input "true"
drag, startPoint x: 1438, startPoint y: 514, endPoint x: 1264, endPoint y: 498, distance: 174.7
click at [1438, 514] on button "Save" at bounding box center [1435, 516] width 95 height 25
